Goal: Communication & Community: Answer question/provide support

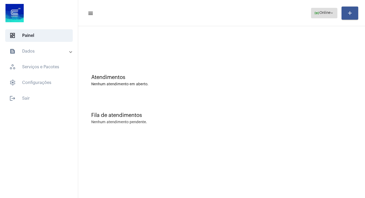
click at [335, 13] on button "online_prediction Online arrow_drop_down" at bounding box center [324, 13] width 26 height 10
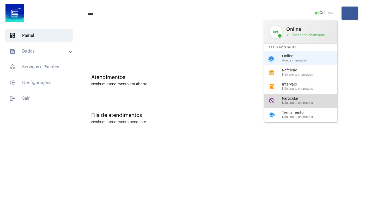
click at [299, 104] on span "Não aceita chamadas" at bounding box center [312, 102] width 60 height 3
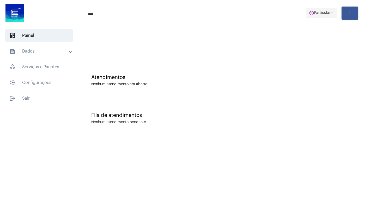
click at [332, 13] on mat-icon "arrow_drop_down" at bounding box center [332, 13] width 5 height 5
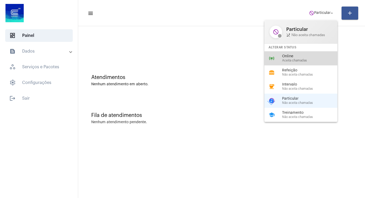
click at [296, 58] on span "Online" at bounding box center [312, 56] width 60 height 4
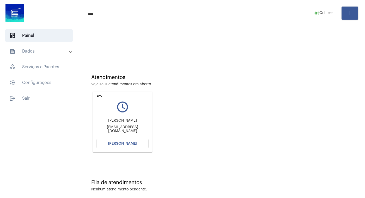
click at [117, 142] on span "[PERSON_NAME]" at bounding box center [122, 143] width 29 height 4
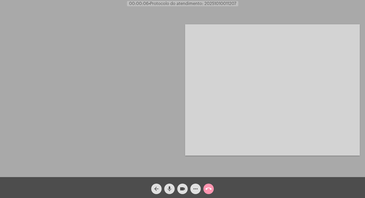
click at [157, 187] on mat-icon "arrow_back" at bounding box center [156, 188] width 6 height 6
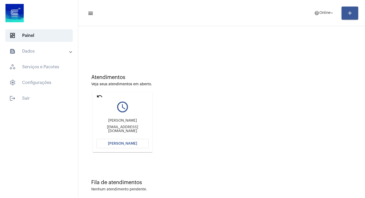
click at [125, 143] on span "[PERSON_NAME]" at bounding box center [122, 143] width 29 height 4
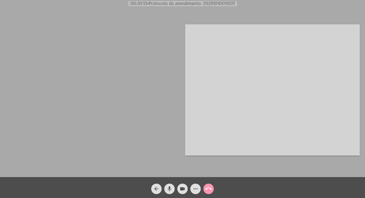
click at [157, 188] on mat-icon "arrow_back" at bounding box center [156, 188] width 6 height 6
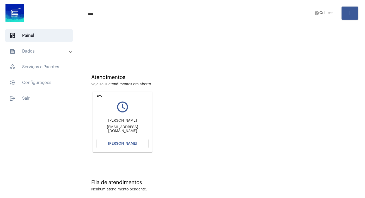
click at [123, 144] on span "[PERSON_NAME]" at bounding box center [122, 143] width 29 height 4
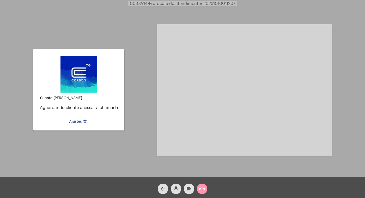
click at [189, 189] on mat-icon "videocam" at bounding box center [189, 188] width 6 height 6
click at [178, 188] on mat-icon "mic" at bounding box center [176, 188] width 6 height 6
click at [200, 188] on mat-icon "call_end" at bounding box center [202, 188] width 6 height 6
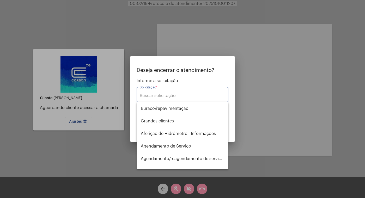
click at [156, 95] on input "Solicitação *" at bounding box center [183, 95] width 86 height 5
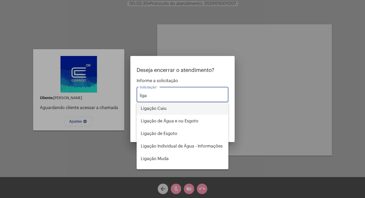
click at [161, 109] on span "Ligação Caiu" at bounding box center [183, 108] width 84 height 13
type input "Ligação Caiu"
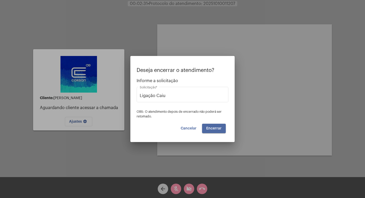
click at [218, 128] on span "Encerrar" at bounding box center [213, 128] width 15 height 4
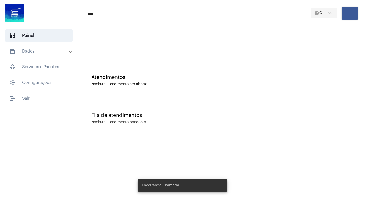
click at [333, 13] on mat-icon "arrow_drop_down" at bounding box center [332, 13] width 5 height 5
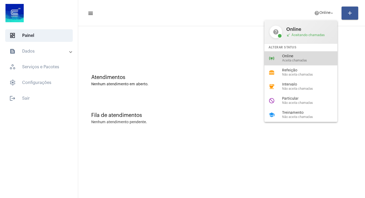
click at [290, 58] on span "Online" at bounding box center [312, 56] width 60 height 4
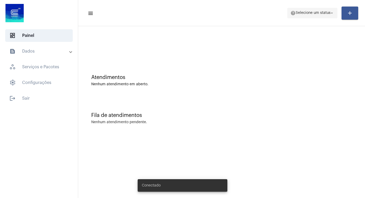
click at [331, 13] on mat-icon "arrow_drop_down" at bounding box center [332, 13] width 5 height 5
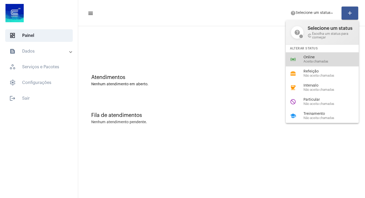
click at [320, 63] on span "Aceita chamadas" at bounding box center [334, 61] width 60 height 3
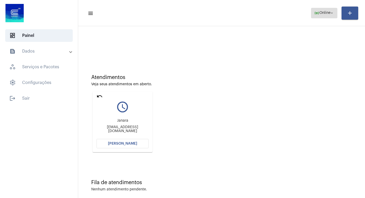
click at [336, 11] on button "online_prediction Online arrow_drop_down" at bounding box center [324, 13] width 26 height 10
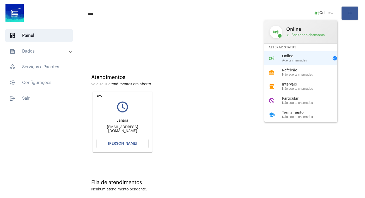
click at [214, 33] on div at bounding box center [182, 99] width 365 height 198
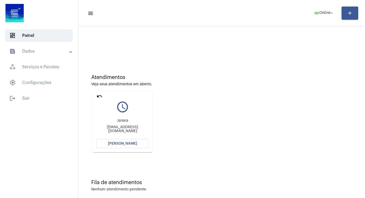
click at [121, 143] on span "[PERSON_NAME]" at bounding box center [122, 143] width 29 height 4
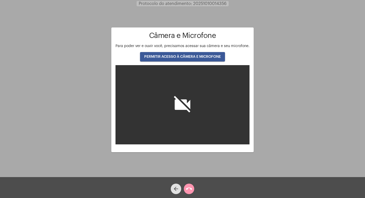
click at [188, 58] on span "PERMITIR ACESSO À CÂMERA E MICROFONE" at bounding box center [182, 57] width 77 height 4
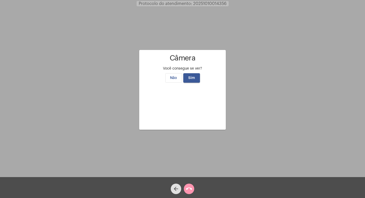
click at [193, 73] on button "Sim" at bounding box center [191, 77] width 17 height 9
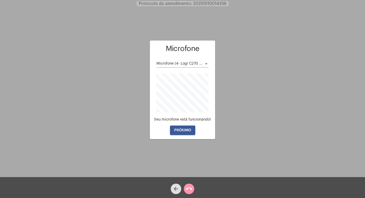
click at [187, 128] on button "PRÓXIMO" at bounding box center [182, 129] width 25 height 9
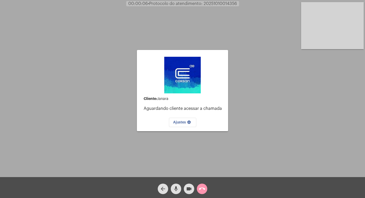
click at [179, 121] on span "Ajustes settings" at bounding box center [182, 122] width 19 height 4
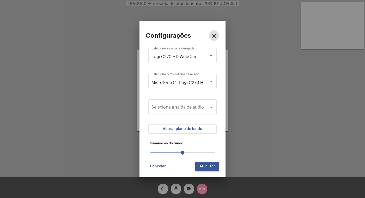
click at [213, 36] on mat-icon "close" at bounding box center [214, 36] width 6 height 6
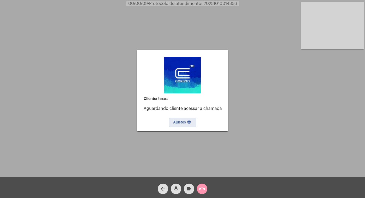
click at [159, 190] on button "arrow_back" at bounding box center [163, 188] width 10 height 10
click at [163, 187] on mat-icon "arrow_back" at bounding box center [163, 188] width 6 height 6
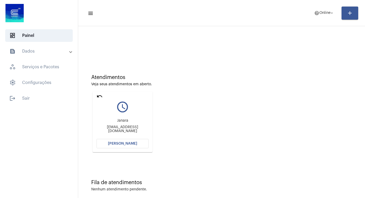
click at [117, 143] on span "[PERSON_NAME]" at bounding box center [122, 143] width 29 height 4
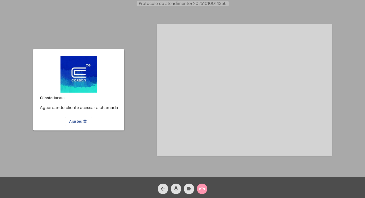
click at [190, 188] on mat-icon "videocam" at bounding box center [189, 188] width 6 height 6
click at [175, 188] on mat-icon "mic" at bounding box center [176, 188] width 6 height 6
click at [201, 188] on mat-icon "call_end" at bounding box center [202, 188] width 6 height 6
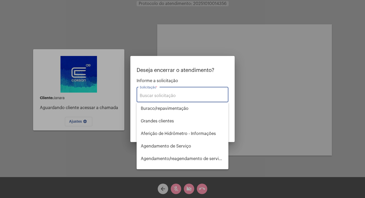
click at [164, 94] on input "Solicitação *" at bounding box center [183, 95] width 86 height 5
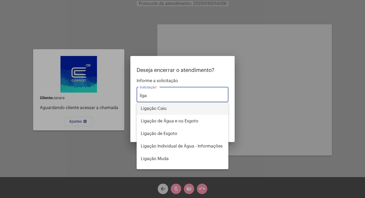
click at [164, 108] on span "Ligação Caiu" at bounding box center [183, 108] width 84 height 13
type input "Ligação Caiu"
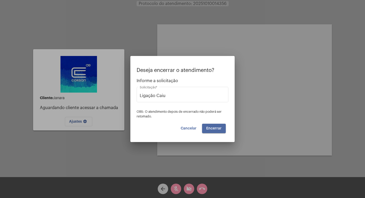
click at [219, 129] on span "Encerrar" at bounding box center [213, 128] width 15 height 4
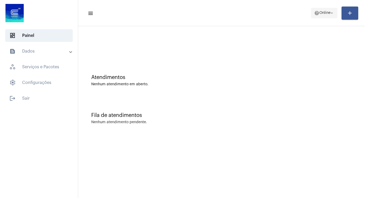
click at [333, 13] on mat-icon "arrow_drop_down" at bounding box center [332, 13] width 5 height 5
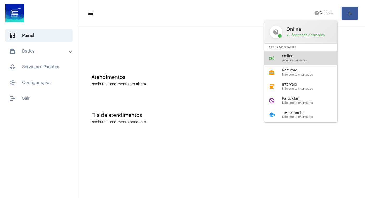
click at [306, 56] on span "Online" at bounding box center [312, 56] width 60 height 4
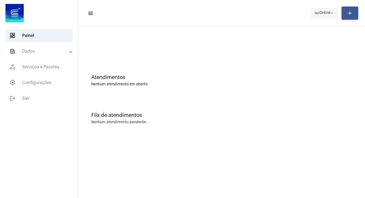
click at [331, 13] on mat-icon "arrow_drop_down" at bounding box center [332, 13] width 5 height 5
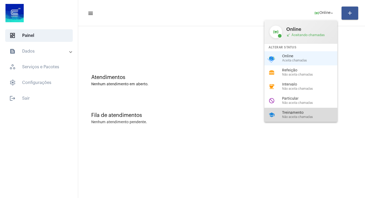
click at [296, 115] on span "Treinamento" at bounding box center [312, 113] width 60 height 4
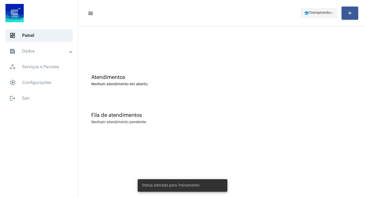
click at [326, 14] on span "Treinamento" at bounding box center [320, 13] width 21 height 4
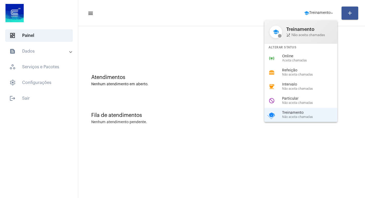
click at [350, 115] on div at bounding box center [182, 99] width 365 height 198
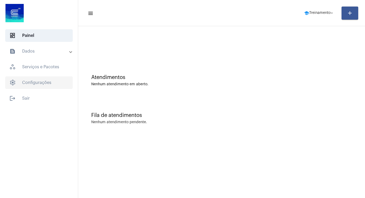
click at [29, 81] on span "settings Configurações" at bounding box center [39, 82] width 68 height 13
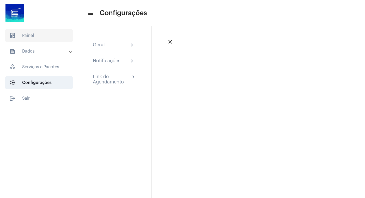
click at [37, 35] on span "dashboard Painel" at bounding box center [39, 35] width 68 height 13
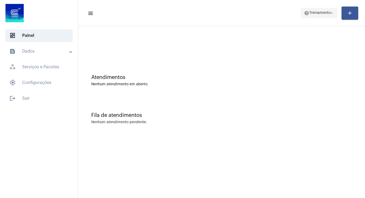
click at [334, 13] on mat-icon "arrow_drop_down" at bounding box center [332, 13] width 5 height 5
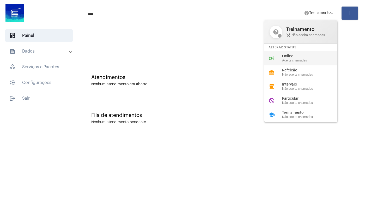
click at [295, 58] on span "Online" at bounding box center [312, 56] width 60 height 4
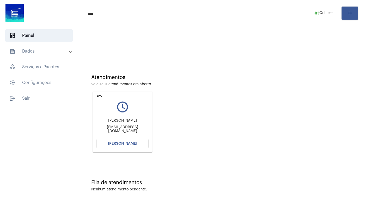
click at [99, 96] on mat-icon "undo" at bounding box center [100, 96] width 6 height 6
click at [117, 143] on span "[PERSON_NAME]" at bounding box center [122, 143] width 29 height 4
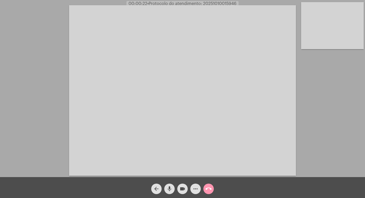
click at [340, 85] on div "Acessando Câmera e Microfone..." at bounding box center [183, 89] width 364 height 177
click at [195, 189] on mat-icon "more_horiz" at bounding box center [196, 188] width 6 height 6
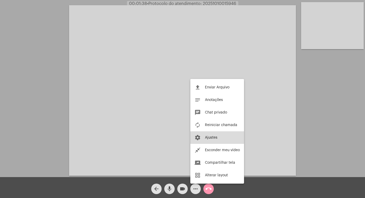
click at [207, 135] on span "Ajustes" at bounding box center [211, 137] width 13 height 4
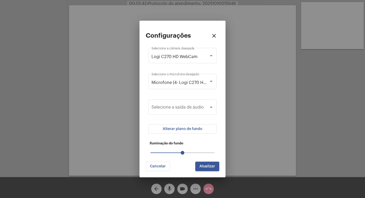
click at [186, 130] on span "Alterar plano de fundo" at bounding box center [183, 129] width 40 height 4
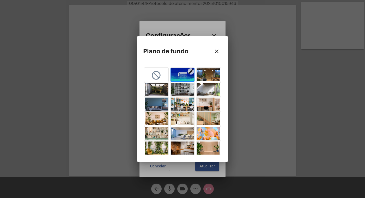
click at [181, 80] on img "button" at bounding box center [182, 74] width 23 height 13
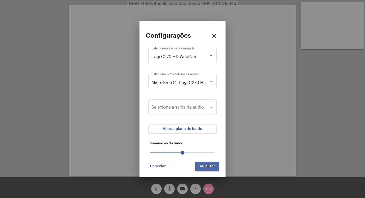
click at [207, 164] on span "Atualizar" at bounding box center [208, 166] width 16 height 4
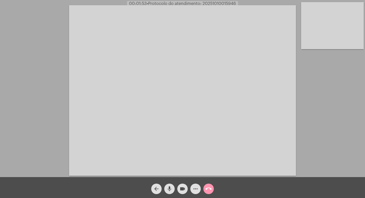
click at [193, 188] on mat-icon "more_horiz" at bounding box center [196, 188] width 6 height 6
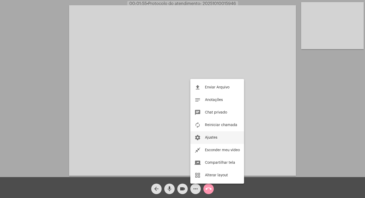
click at [212, 139] on button "settings Ajustes" at bounding box center [218, 137] width 54 height 13
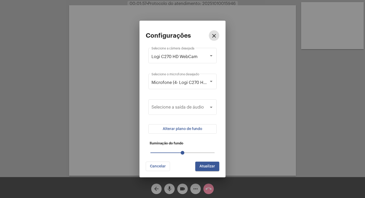
click at [193, 127] on span "Alterar plano de fundo" at bounding box center [183, 129] width 40 height 4
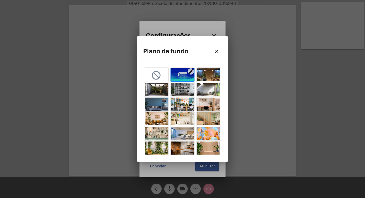
click at [186, 76] on img "button" at bounding box center [182, 74] width 23 height 13
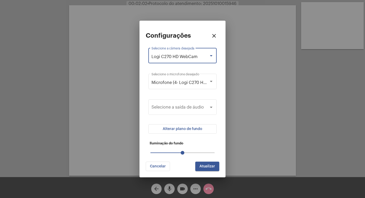
click at [205, 55] on div "Logi C270 HD WebCam" at bounding box center [180, 56] width 57 height 5
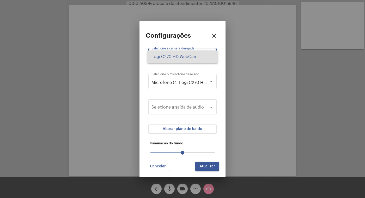
click at [205, 55] on span "Logi C270 HD WebCam" at bounding box center [183, 56] width 62 height 13
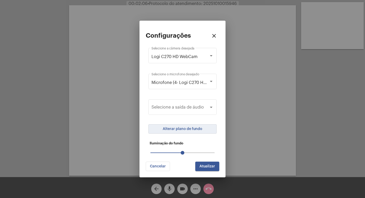
click at [189, 127] on span "Alterar plano de fundo" at bounding box center [183, 129] width 40 height 4
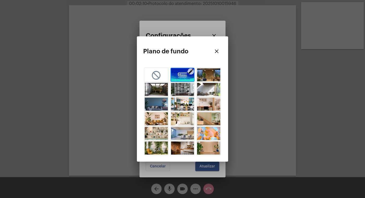
click at [191, 72] on mat-icon "edit" at bounding box center [191, 71] width 6 height 6
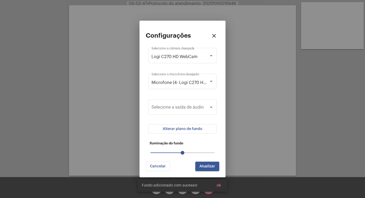
click at [194, 128] on span "Alterar plano de fundo" at bounding box center [183, 129] width 40 height 4
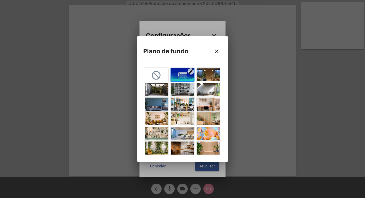
click at [183, 75] on img "button" at bounding box center [182, 74] width 23 height 13
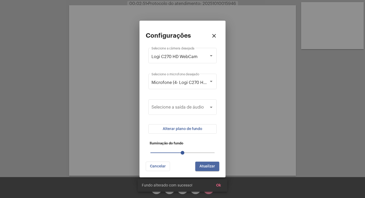
click at [199, 165] on button "Atualizar" at bounding box center [207, 165] width 24 height 9
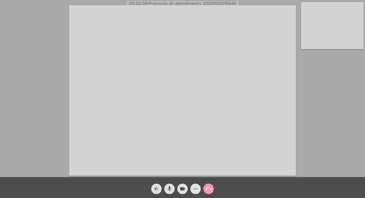
click at [197, 188] on mat-icon "more_horiz" at bounding box center [196, 188] width 6 height 6
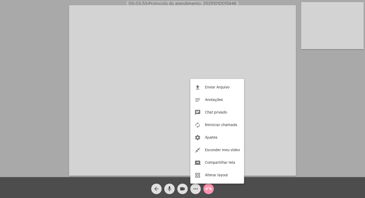
click at [194, 188] on div at bounding box center [182, 99] width 365 height 198
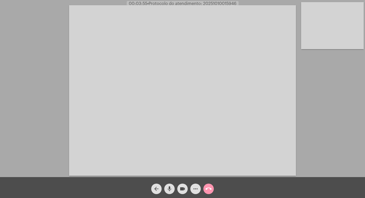
click at [195, 189] on mat-icon "more_horiz" at bounding box center [196, 188] width 6 height 6
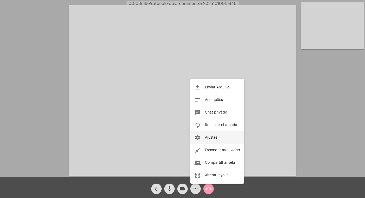
click at [195, 138] on mat-icon "settings" at bounding box center [198, 137] width 6 height 6
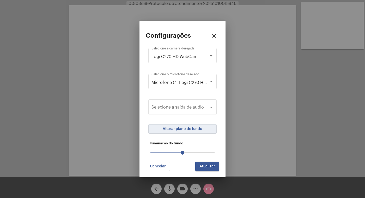
click at [179, 132] on button "Alterar plano de fundo" at bounding box center [183, 128] width 68 height 9
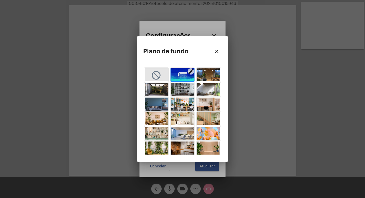
click at [157, 76] on mat-icon "not_interested" at bounding box center [156, 75] width 10 height 10
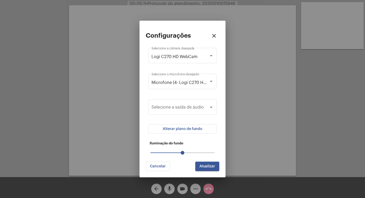
click at [155, 121] on mat-form-field "Selecione a saída de áudio" at bounding box center [183, 109] width 68 height 23
click at [156, 129] on button "Alterar plano de fundo" at bounding box center [183, 128] width 68 height 9
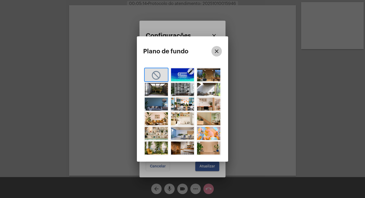
click at [219, 51] on mat-icon "close" at bounding box center [217, 51] width 6 height 6
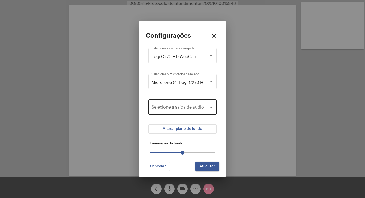
click at [193, 105] on div "Selecione a saída de áudio" at bounding box center [183, 106] width 62 height 16
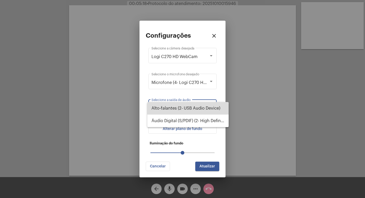
click at [216, 108] on span "Alto-falantes (2- USB Audio Device)" at bounding box center [188, 108] width 73 height 13
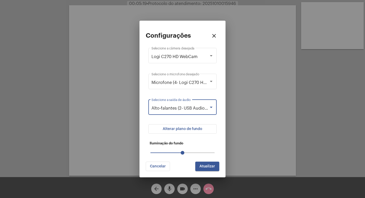
click at [193, 126] on button "Alterar plano de fundo" at bounding box center [183, 128] width 68 height 9
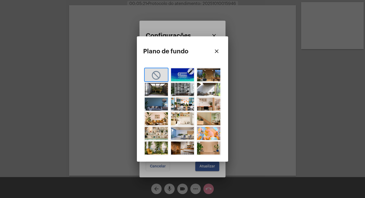
click at [183, 75] on img "button" at bounding box center [182, 74] width 23 height 13
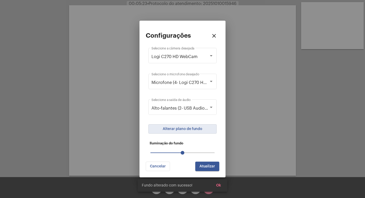
click at [213, 167] on span "Atualizar" at bounding box center [208, 166] width 16 height 4
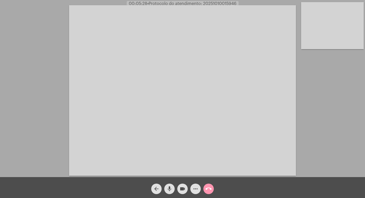
click at [192, 188] on button "more_horiz" at bounding box center [196, 188] width 10 height 10
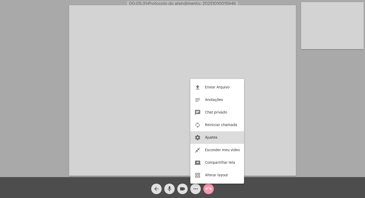
click at [211, 138] on span "Ajustes" at bounding box center [211, 137] width 13 height 4
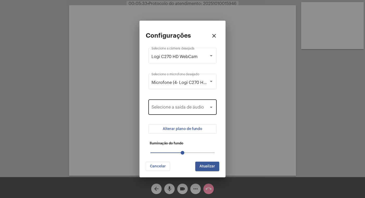
click at [186, 104] on div "Selecione a saída de áudio" at bounding box center [183, 106] width 62 height 16
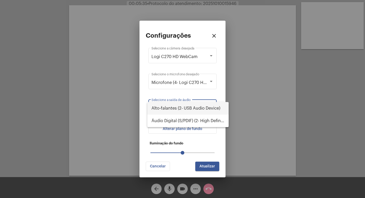
click at [195, 108] on span "Alto-falantes (2- USB Audio Device)" at bounding box center [188, 108] width 73 height 13
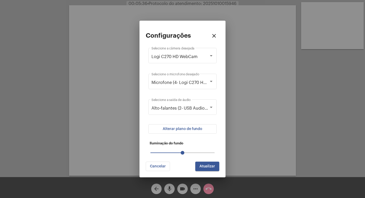
drag, startPoint x: 210, startPoint y: 172, endPoint x: 211, endPoint y: 169, distance: 3.8
click at [211, 171] on mat-dialog-container "Configurações close Logi C270 HD WebCam Selecione a câmera desejada Microfone (…" at bounding box center [183, 99] width 86 height 156
click at [211, 168] on button "Atualizar" at bounding box center [207, 165] width 24 height 9
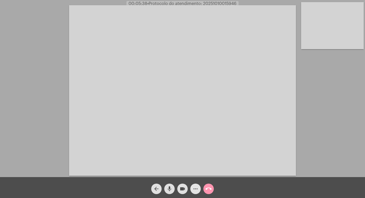
click at [196, 191] on mat-icon "more_horiz" at bounding box center [196, 188] width 6 height 6
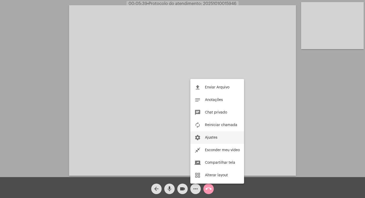
click at [205, 136] on button "settings Ajustes" at bounding box center [218, 137] width 54 height 13
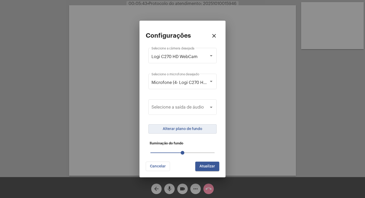
click at [189, 127] on span "Alterar plano de fundo" at bounding box center [183, 129] width 40 height 4
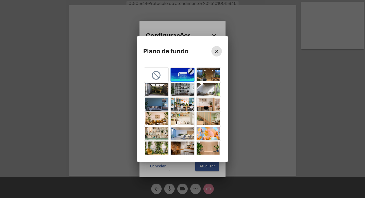
click at [193, 72] on mat-icon "edit" at bounding box center [191, 71] width 6 height 6
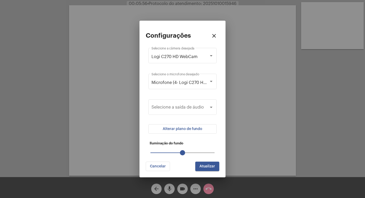
drag, startPoint x: 182, startPoint y: 153, endPoint x: 195, endPoint y: 162, distance: 15.6
click at [184, 161] on div "Configurações close Logi C270 HD WebCam Selecione a câmera desejada Microfone (…" at bounding box center [183, 99] width 74 height 144
click at [196, 163] on button "Atualizar" at bounding box center [207, 165] width 24 height 9
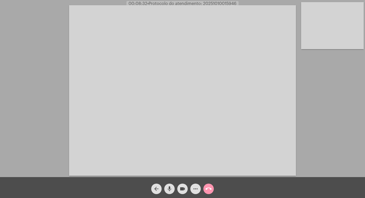
click at [27, 35] on div "Acessando Câmera e Microfone..." at bounding box center [183, 89] width 364 height 177
click at [256, 186] on div "arrow_back mic videocam more_horiz call_end" at bounding box center [182, 187] width 365 height 21
click at [331, 76] on div "Acessando Câmera e Microfone..." at bounding box center [183, 89] width 364 height 177
